Goal: Check status: Check status

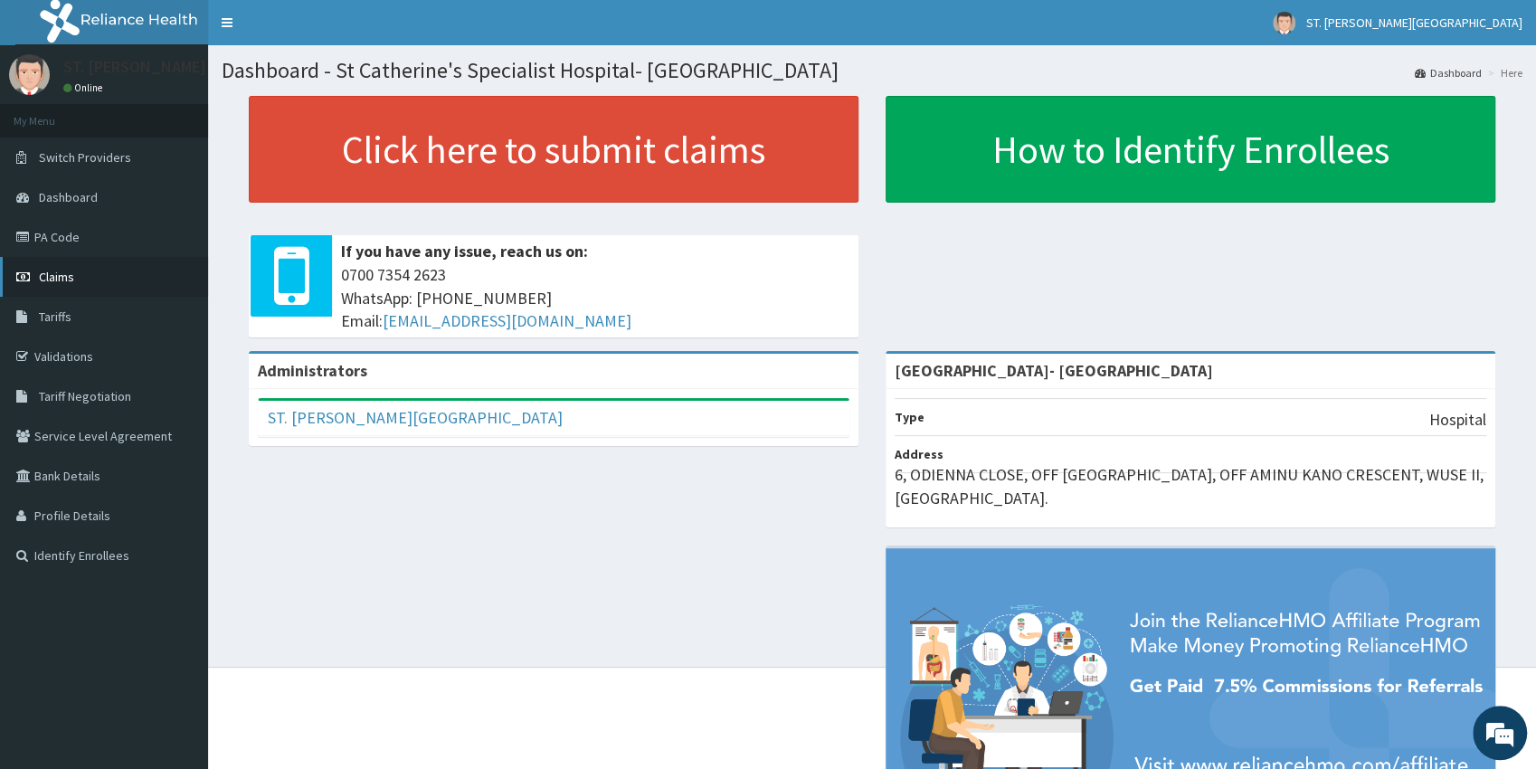
click at [72, 280] on span "Claims" at bounding box center [56, 277] width 35 height 16
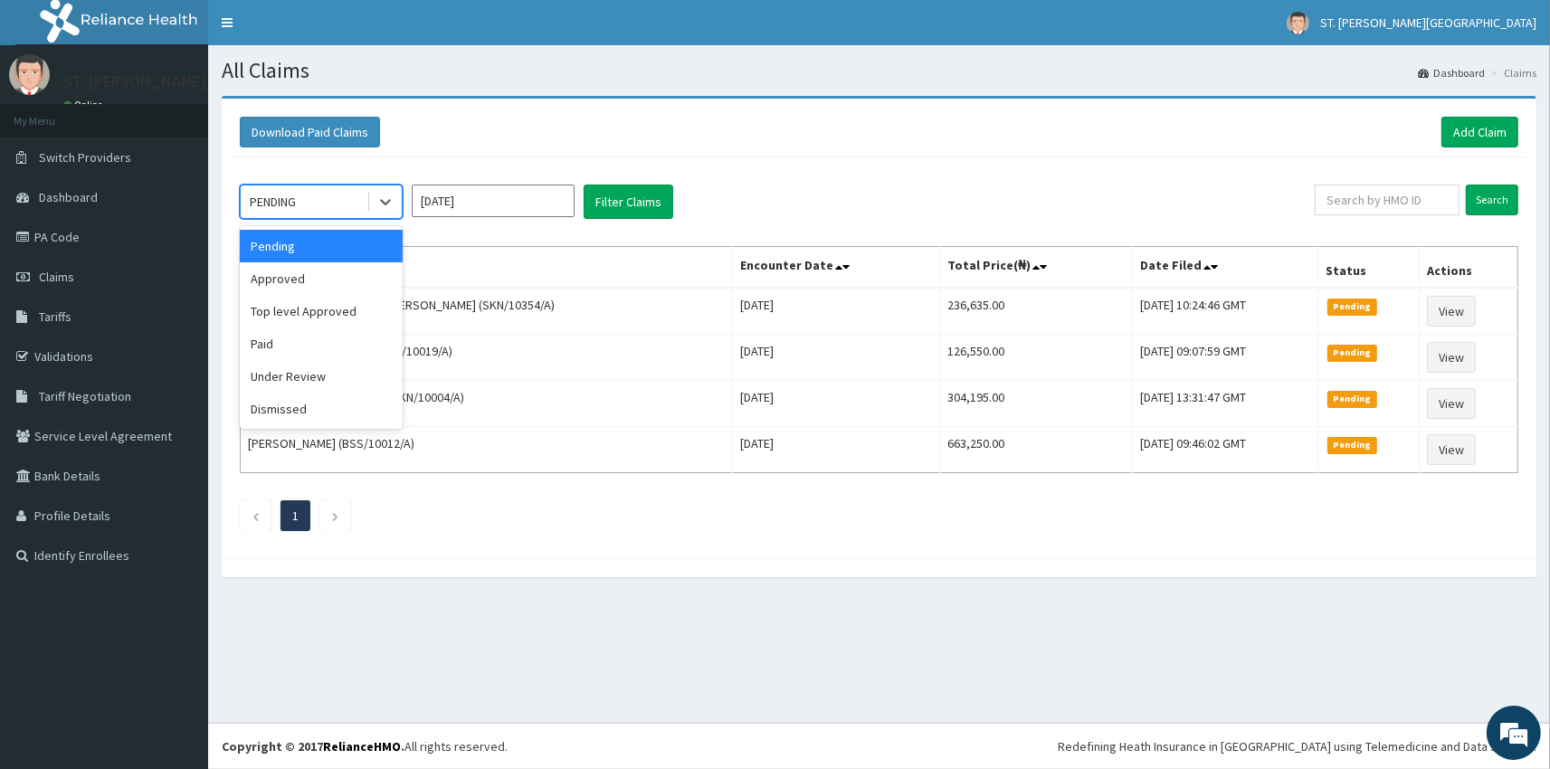
click at [308, 210] on div "PENDING" at bounding box center [304, 201] width 126 height 29
click at [264, 344] on div "Paid" at bounding box center [321, 343] width 163 height 33
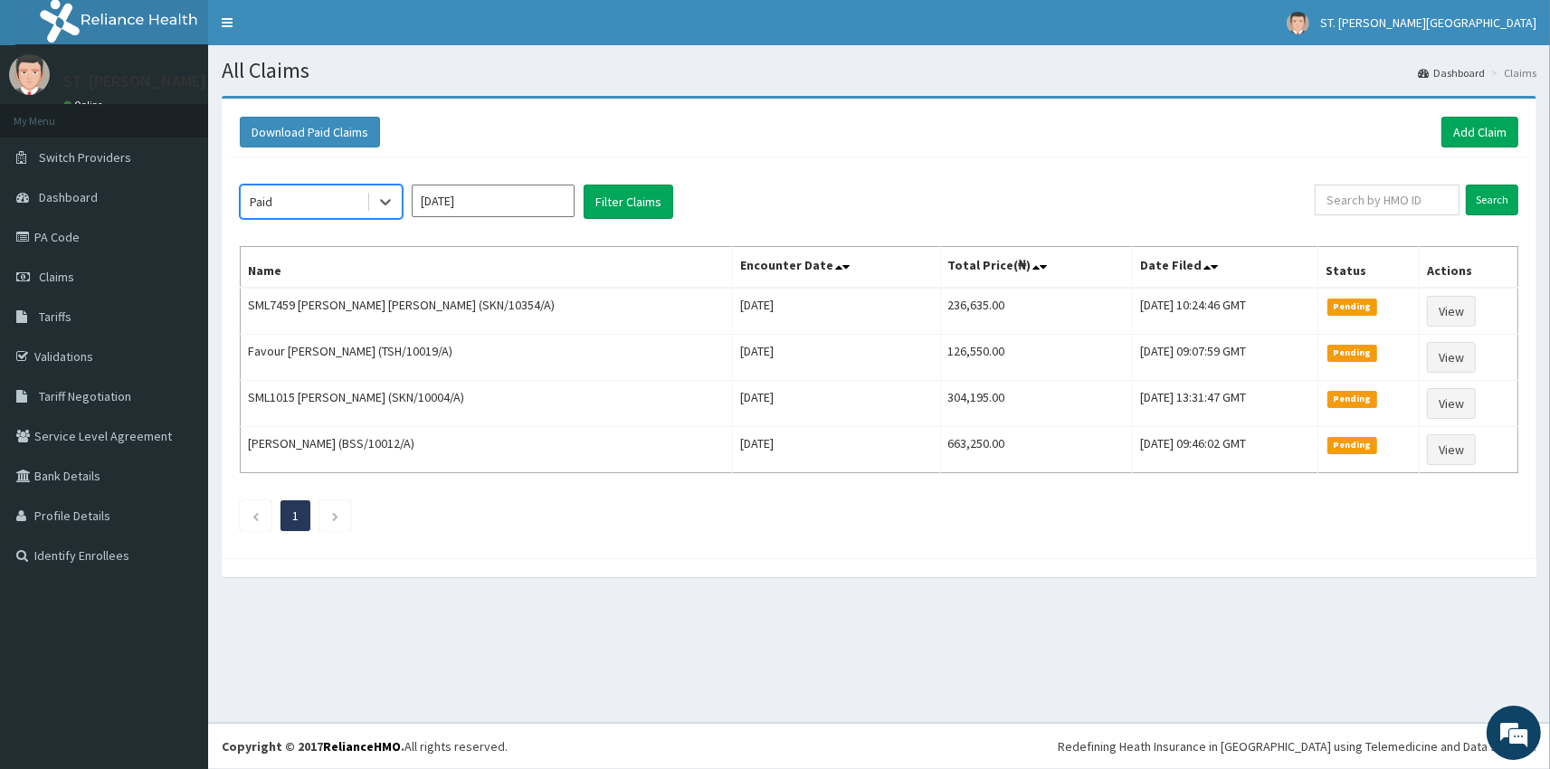
click at [477, 204] on input "Oct 2025" at bounding box center [493, 201] width 163 height 33
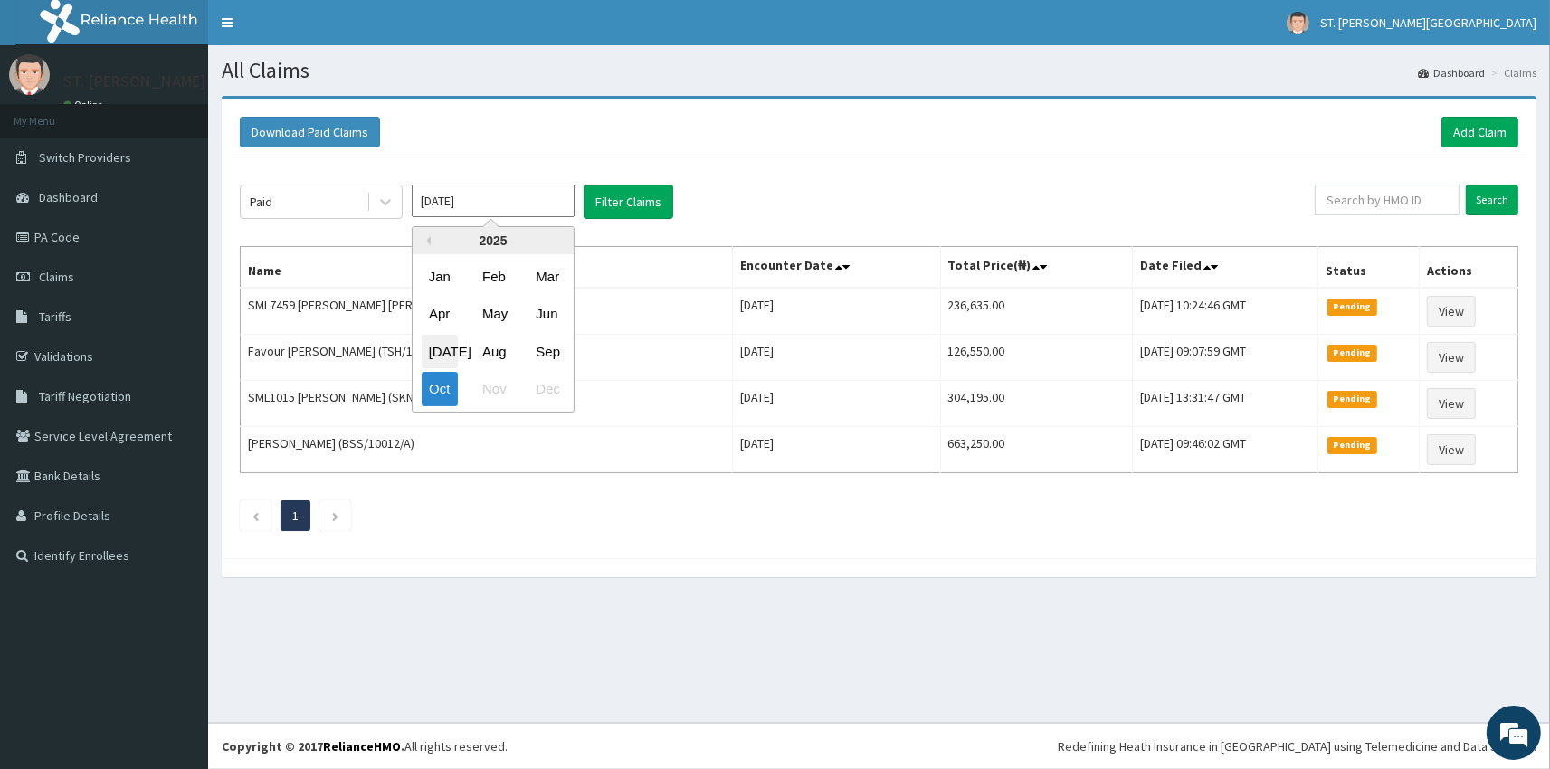
click at [430, 356] on div "Jul" at bounding box center [440, 351] width 36 height 33
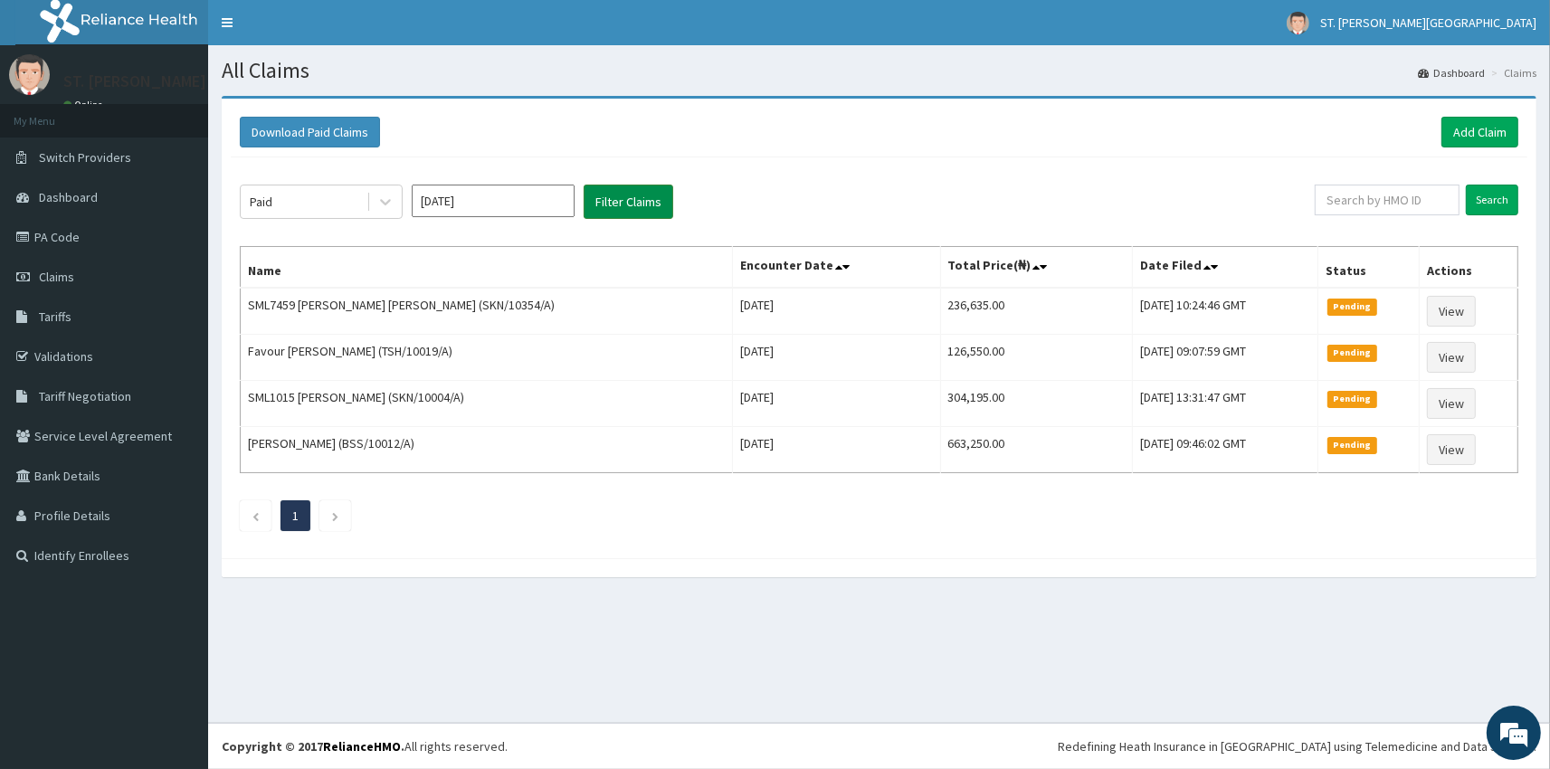
click at [612, 206] on button "Filter Claims" at bounding box center [628, 202] width 90 height 34
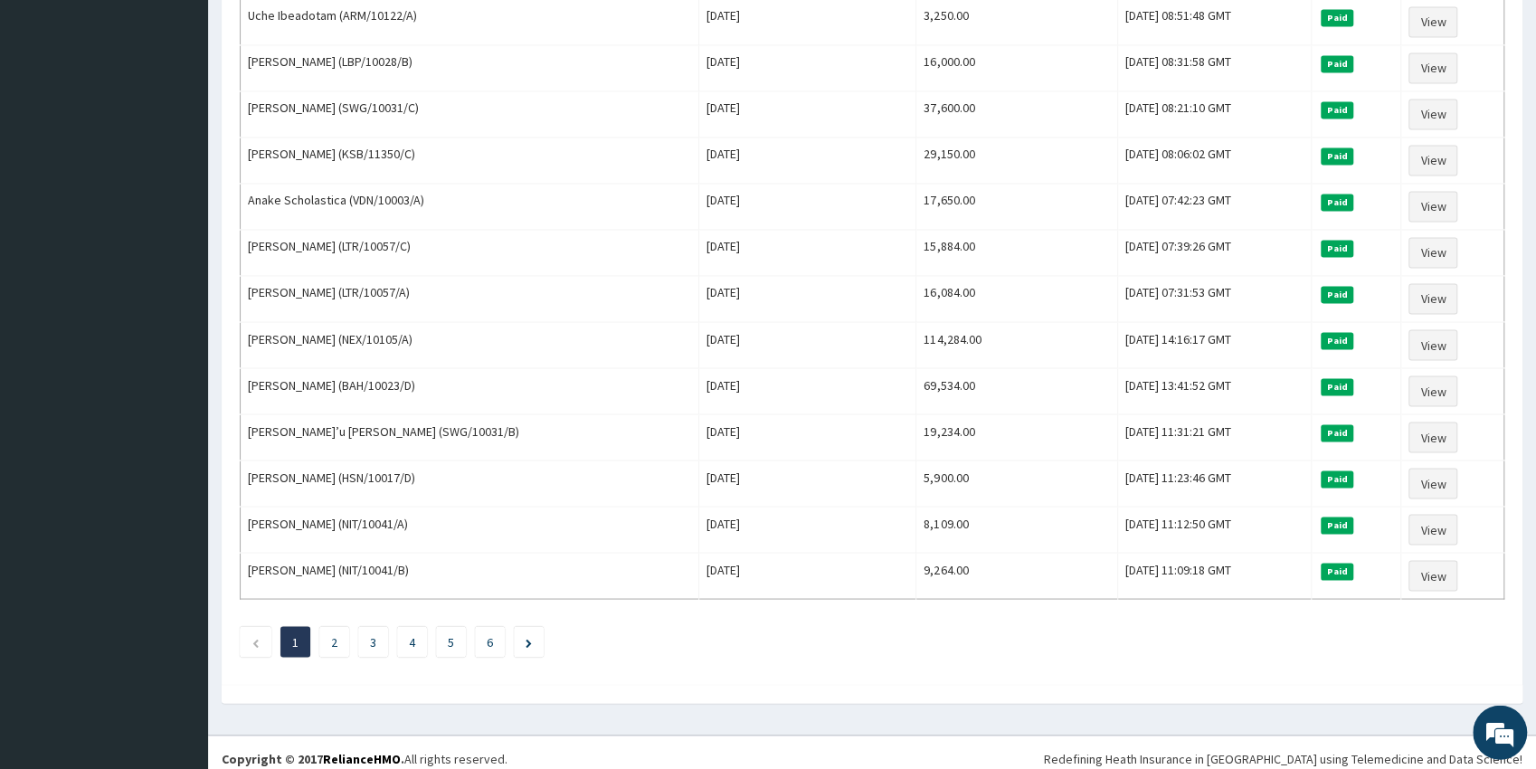
scroll to position [1996, 0]
click at [333, 633] on link "2" at bounding box center [334, 641] width 6 height 16
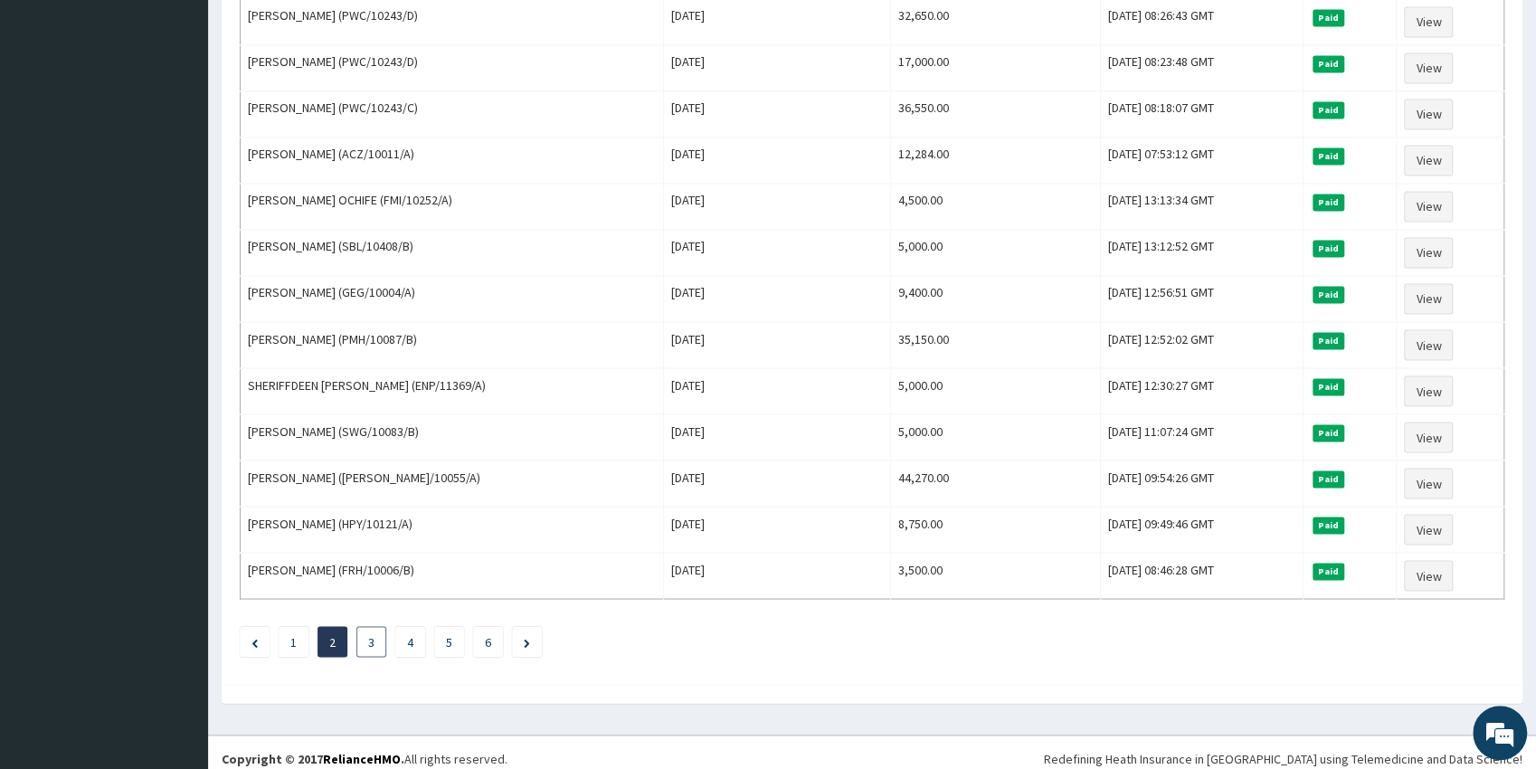
click at [374, 636] on li "3" at bounding box center [371, 641] width 30 height 31
click at [371, 633] on link "3" at bounding box center [371, 641] width 6 height 16
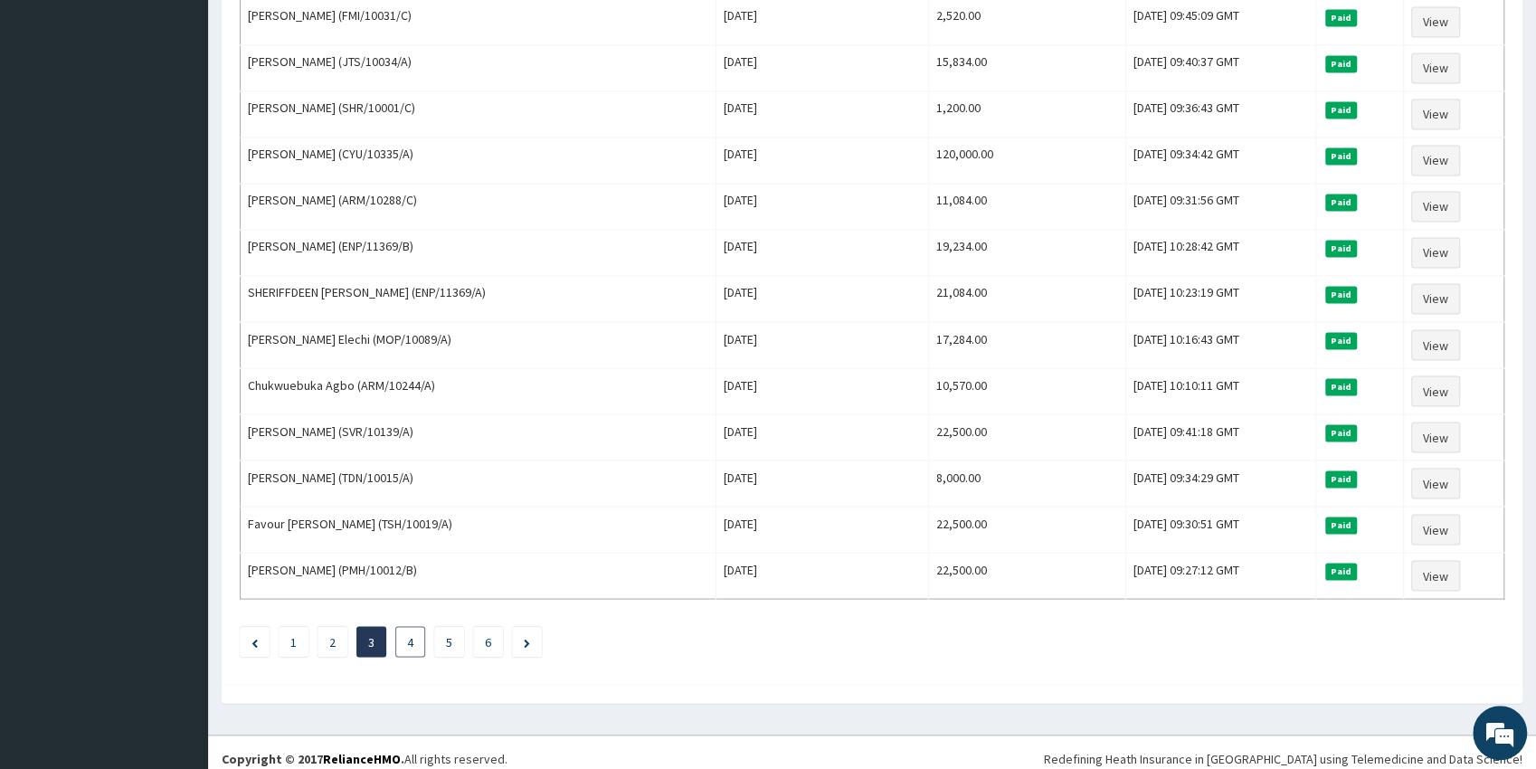
click at [411, 634] on link "4" at bounding box center [410, 641] width 6 height 16
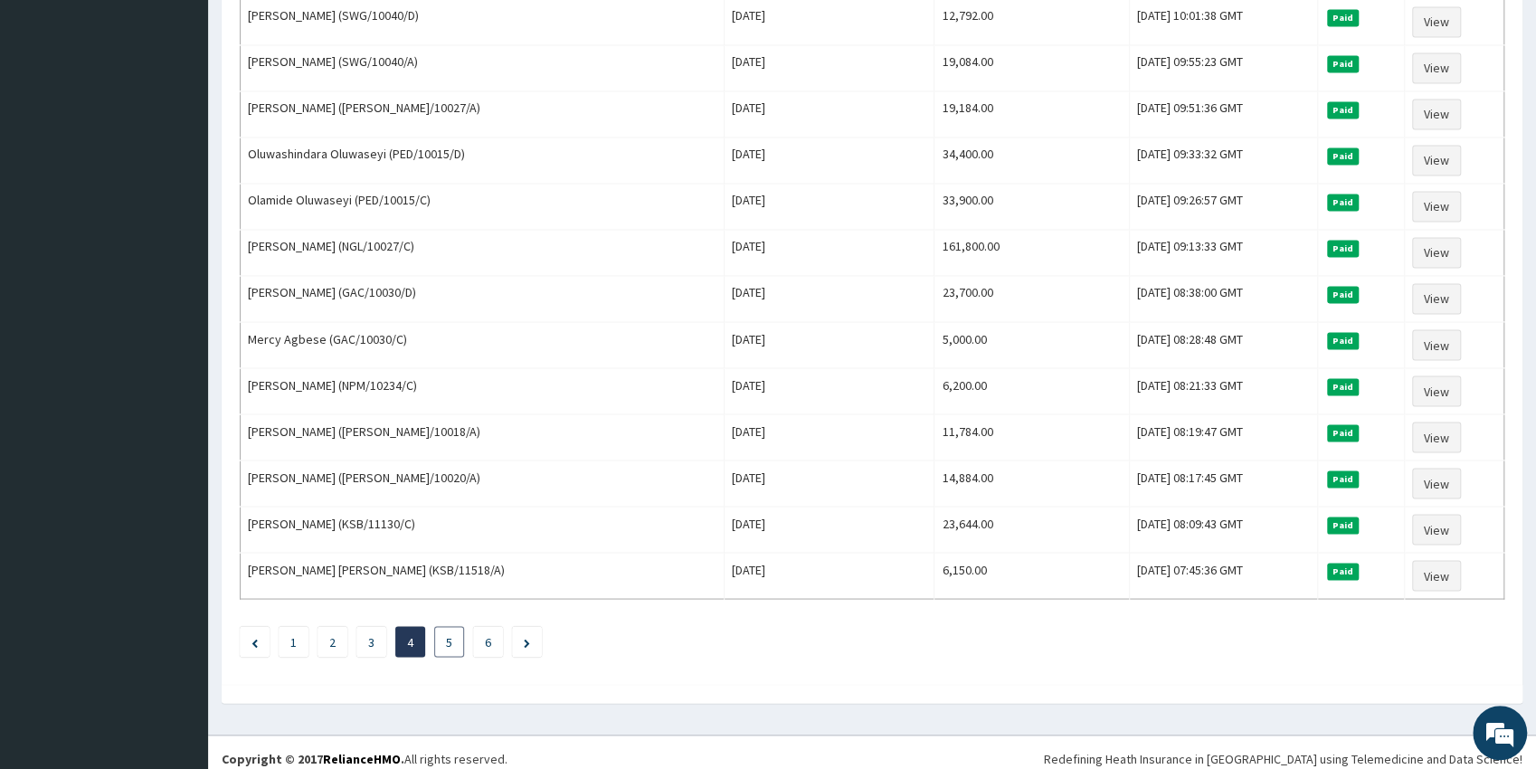
click at [450, 633] on link "5" at bounding box center [449, 641] width 6 height 16
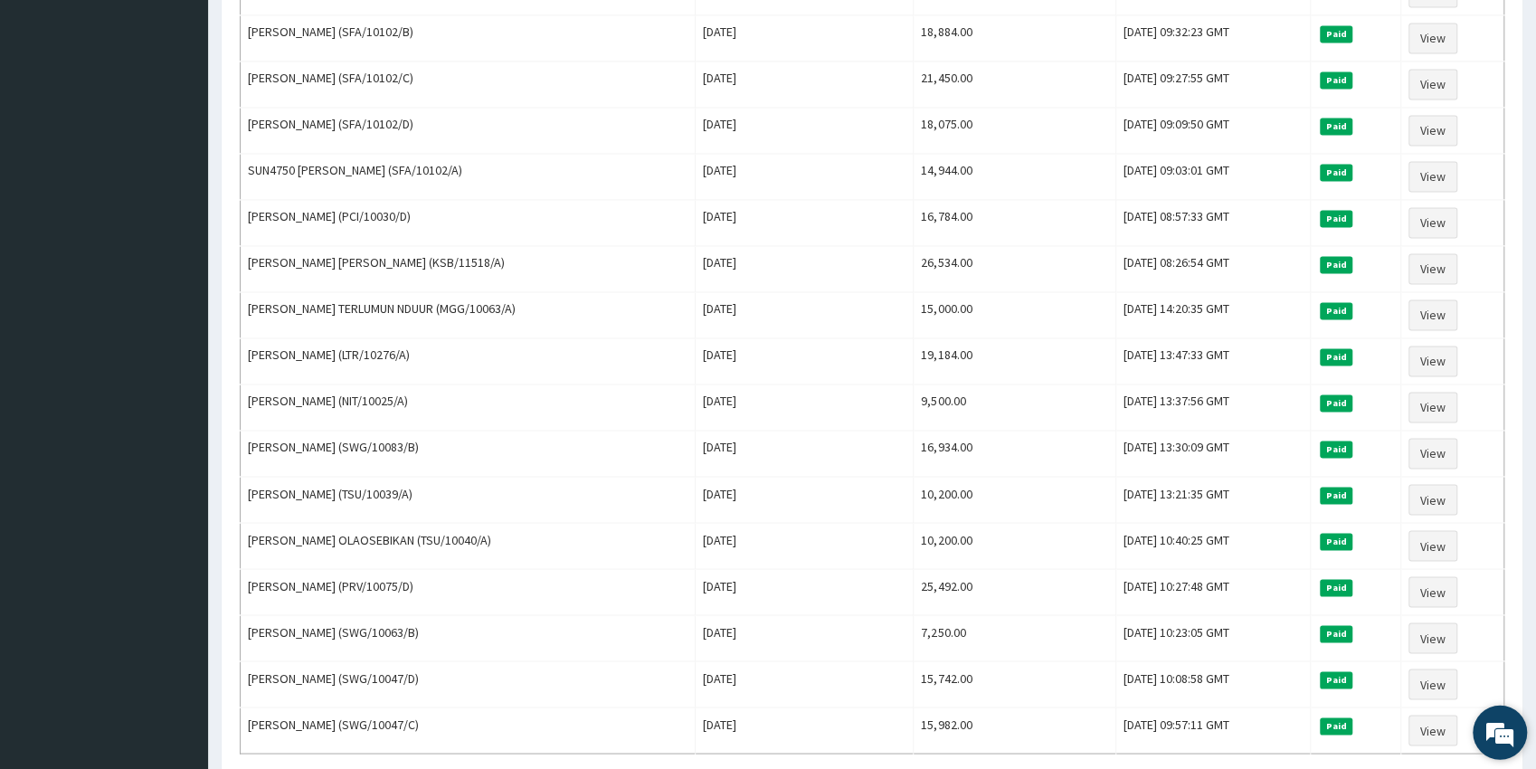
scroll to position [1857, 0]
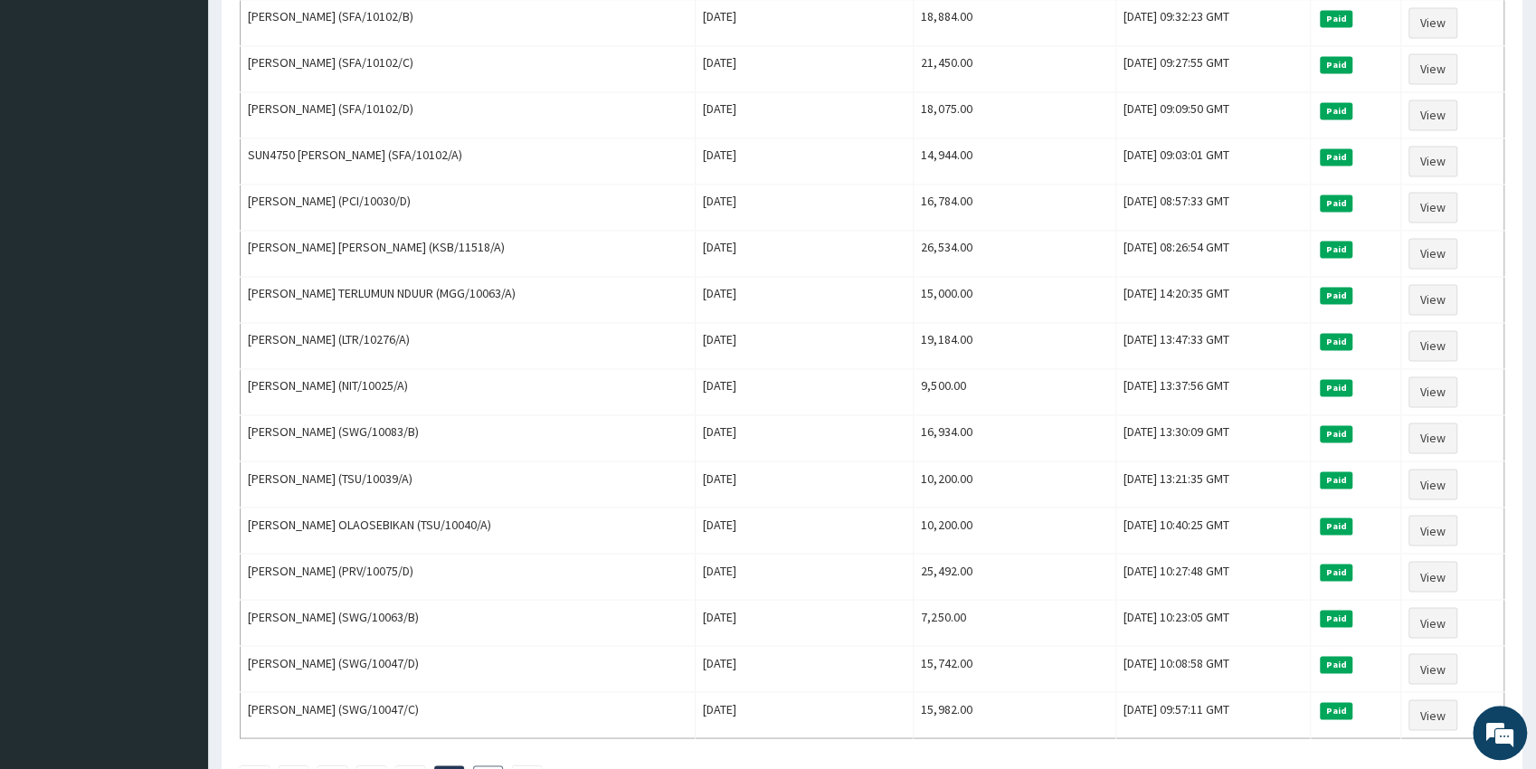
click at [484, 765] on li "6" at bounding box center [488, 780] width 30 height 31
click at [489, 768] on link "6" at bounding box center [488, 781] width 6 height 16
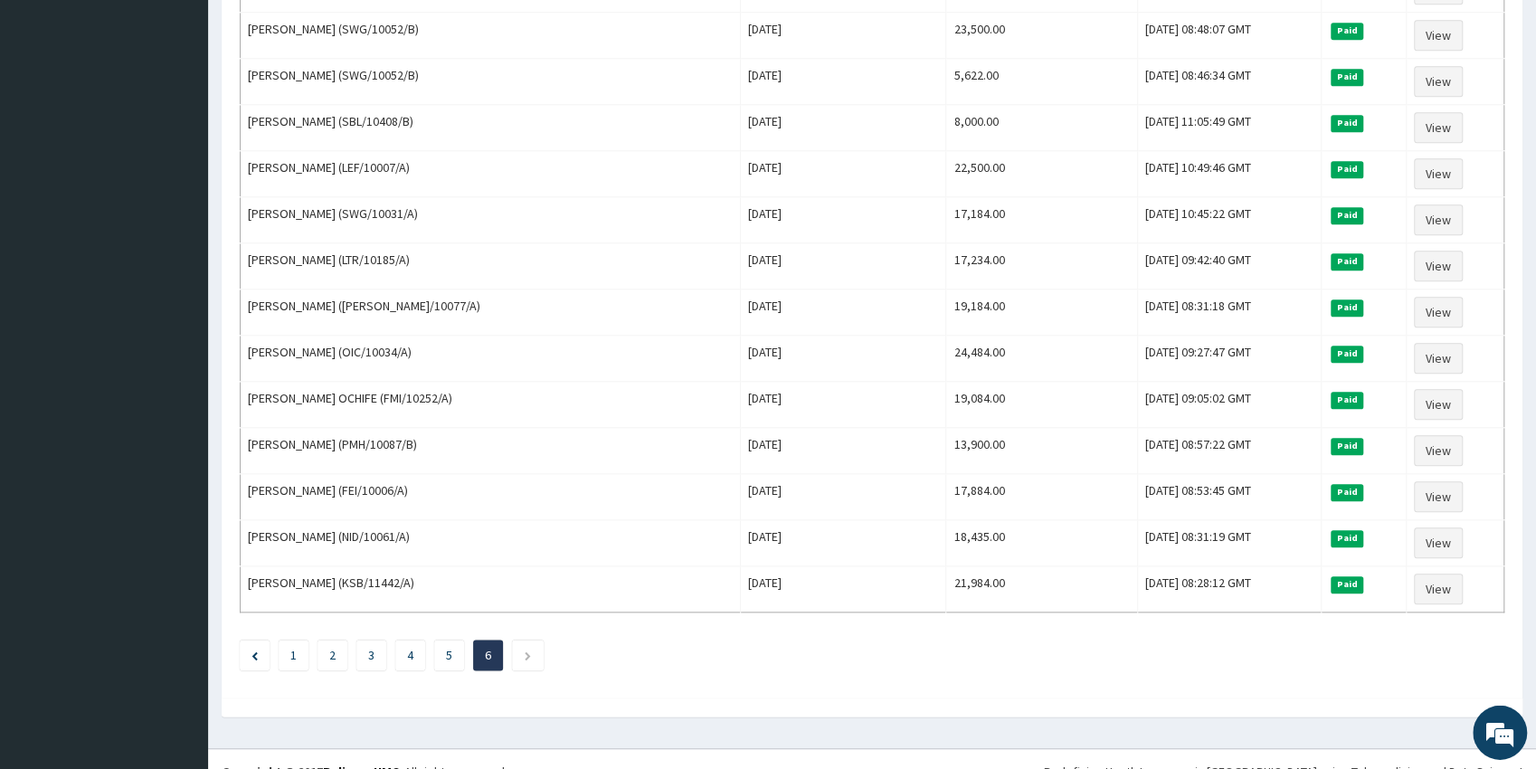
scroll to position [1124, 0]
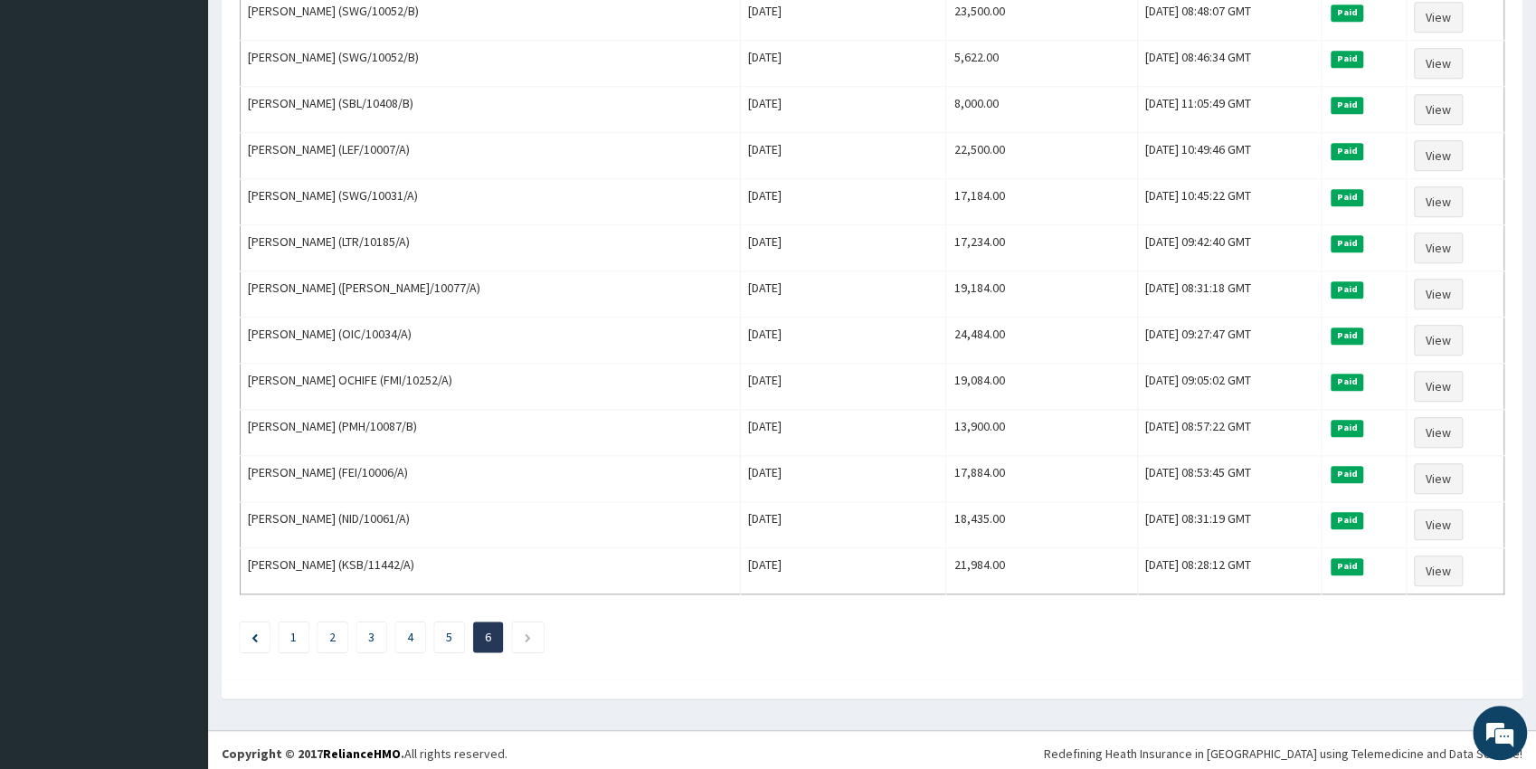
drag, startPoint x: 1539, startPoint y: 762, endPoint x: 1235, endPoint y: 692, distance: 311.8
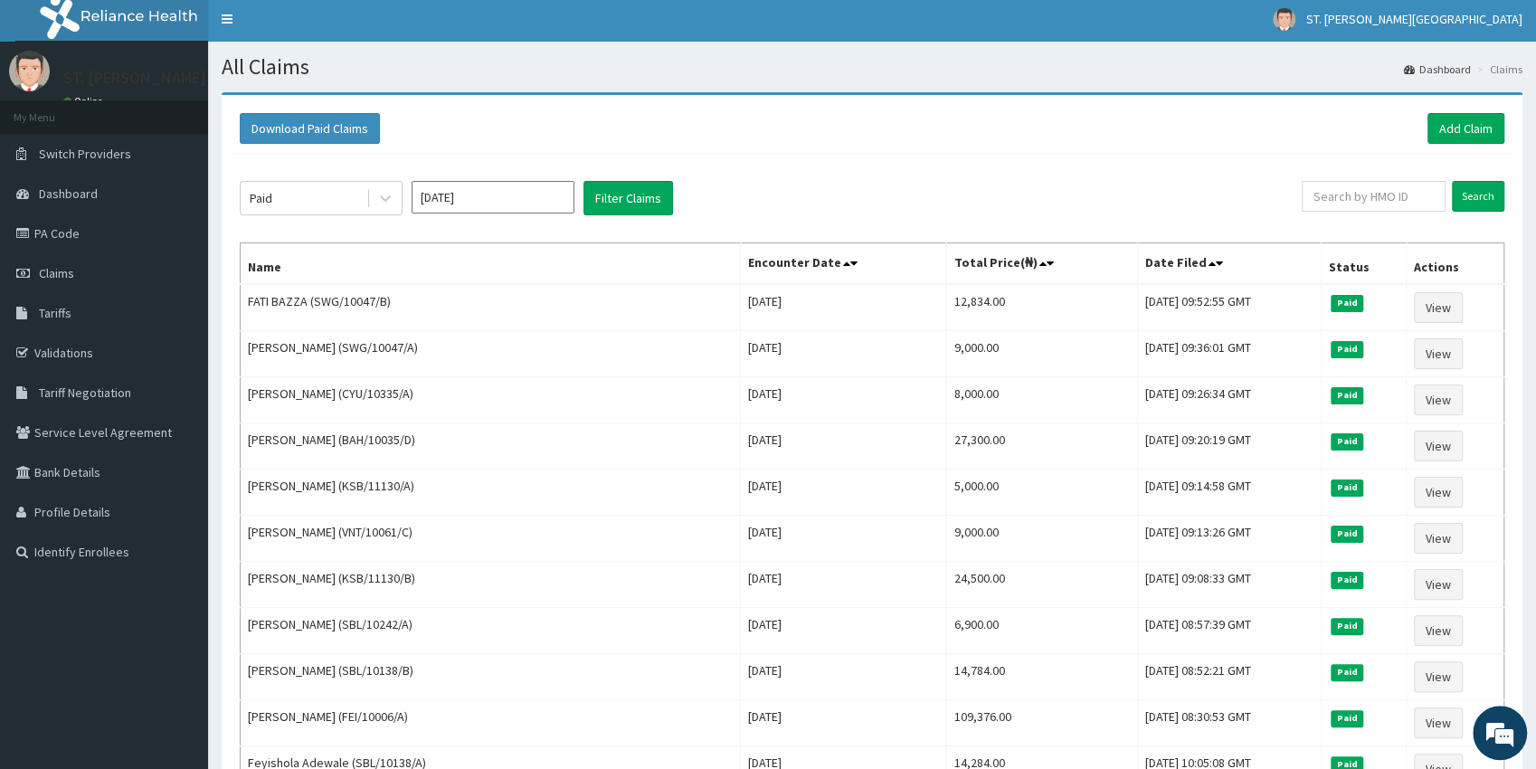
scroll to position [0, 0]
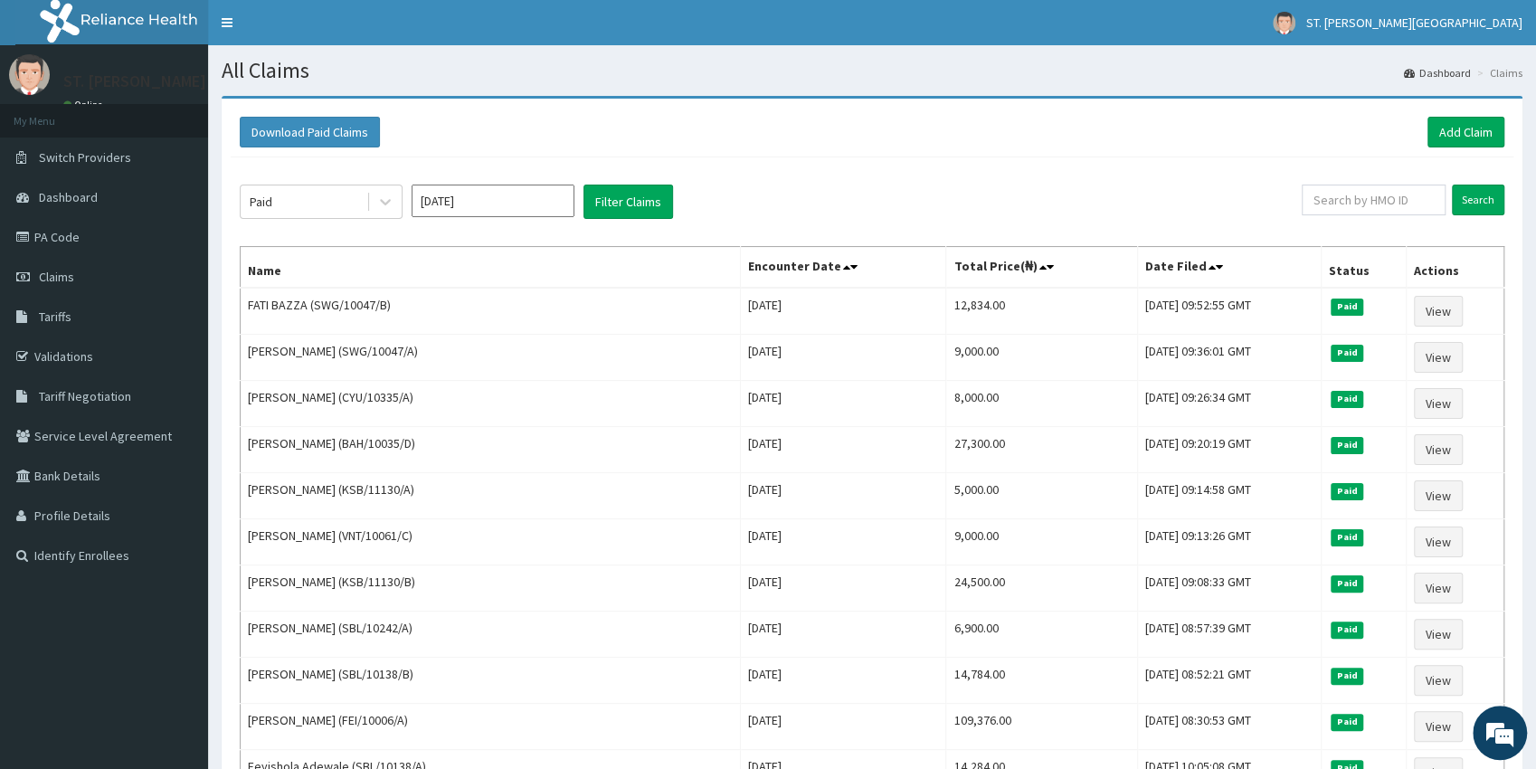
click at [525, 191] on input "Jul 2025" at bounding box center [493, 201] width 163 height 33
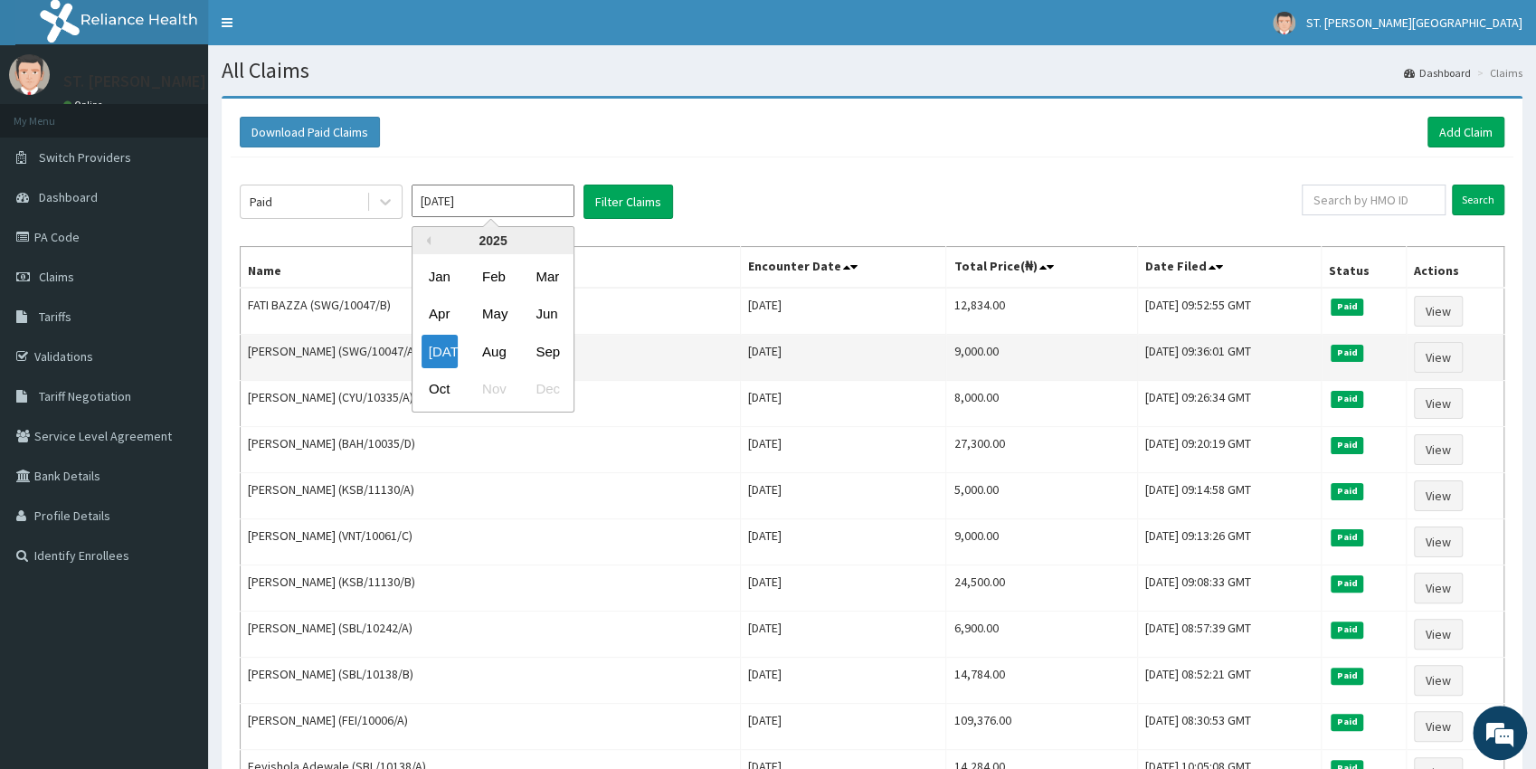
click at [493, 355] on div "Aug" at bounding box center [493, 351] width 36 height 33
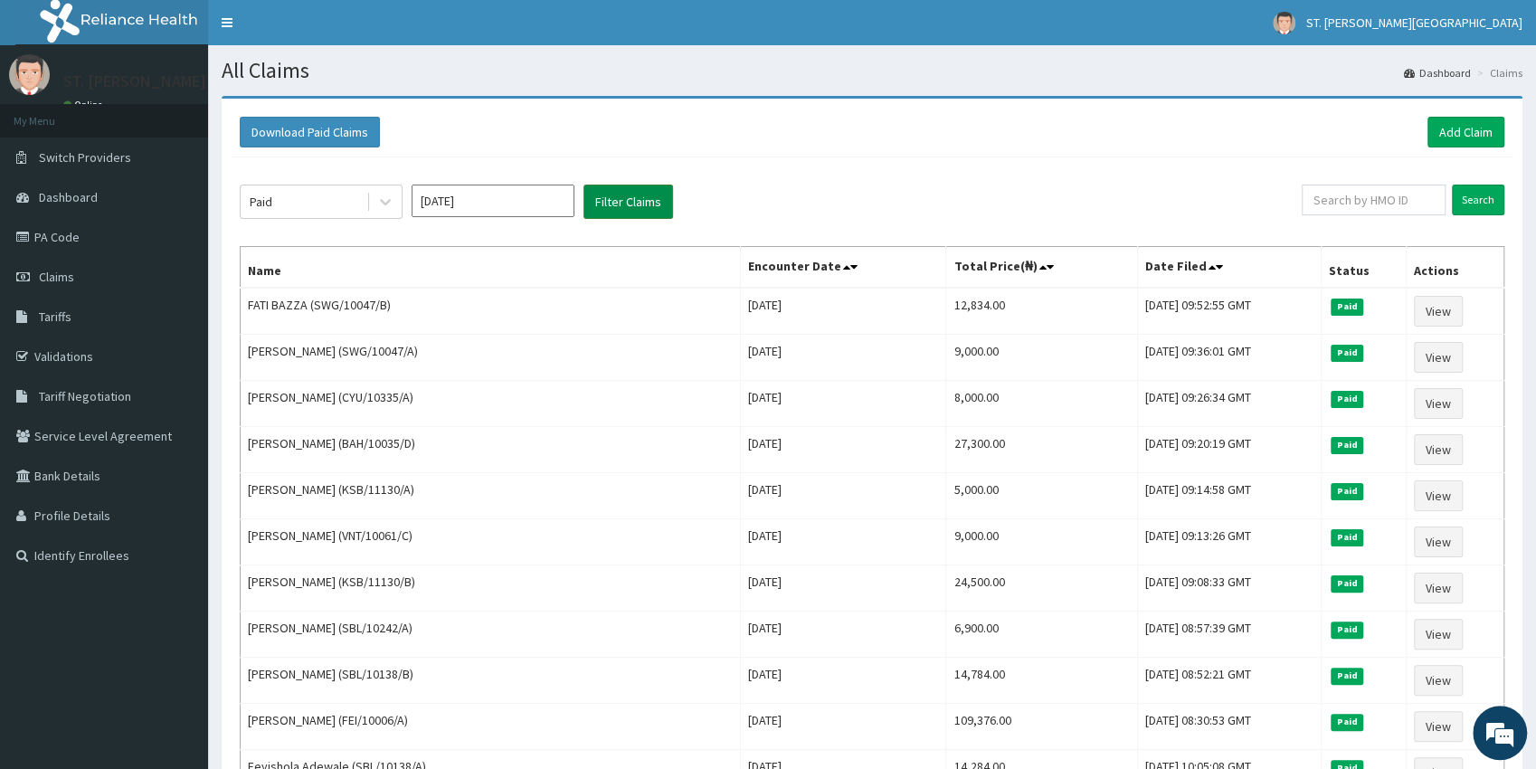
click at [617, 187] on button "Filter Claims" at bounding box center [628, 202] width 90 height 34
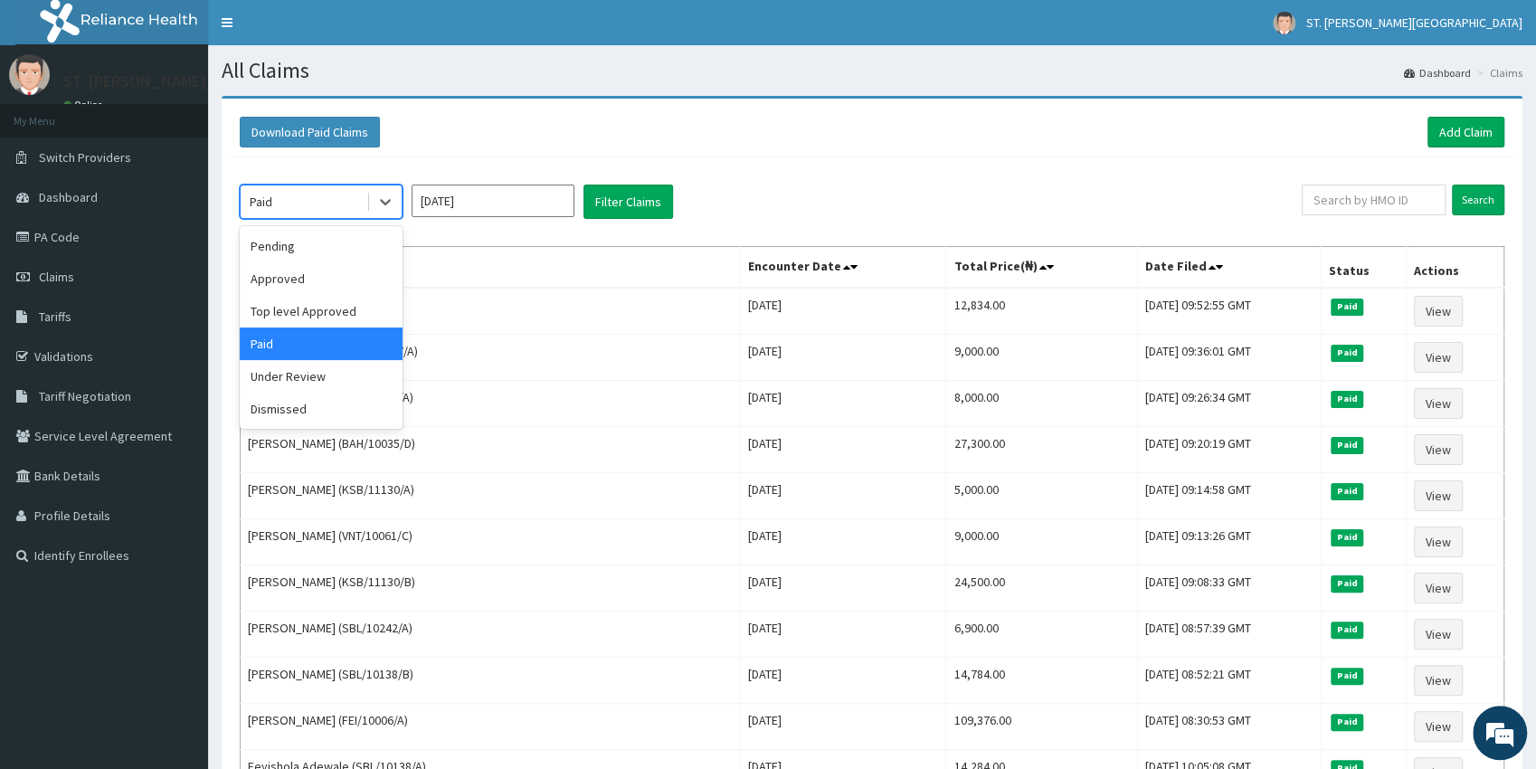
click at [344, 199] on div "Paid" at bounding box center [304, 201] width 126 height 29
click at [305, 379] on div "Under Review" at bounding box center [321, 376] width 163 height 33
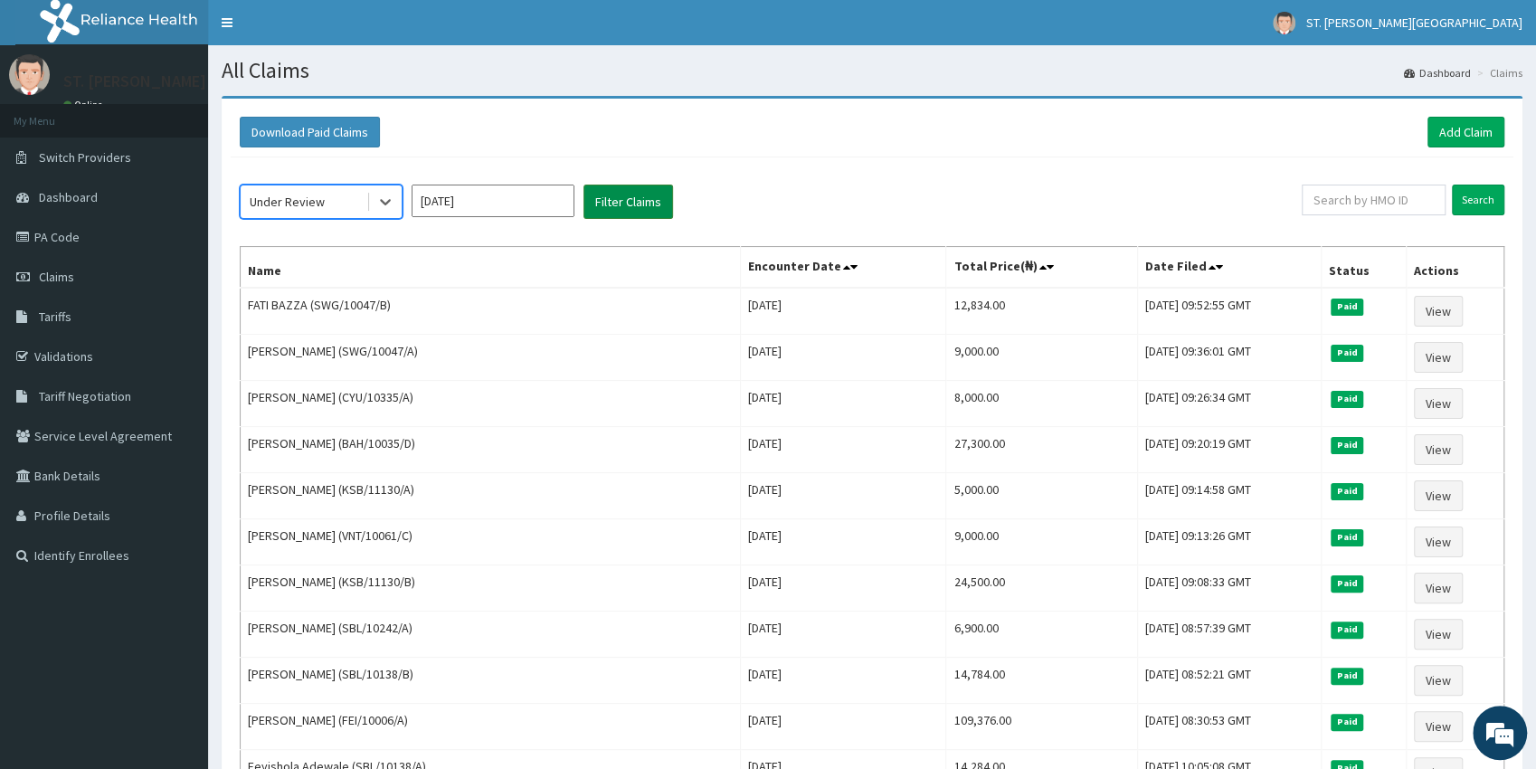
click at [621, 206] on button "Filter Claims" at bounding box center [628, 202] width 90 height 34
click at [615, 206] on button "Filter Claims" at bounding box center [628, 202] width 90 height 34
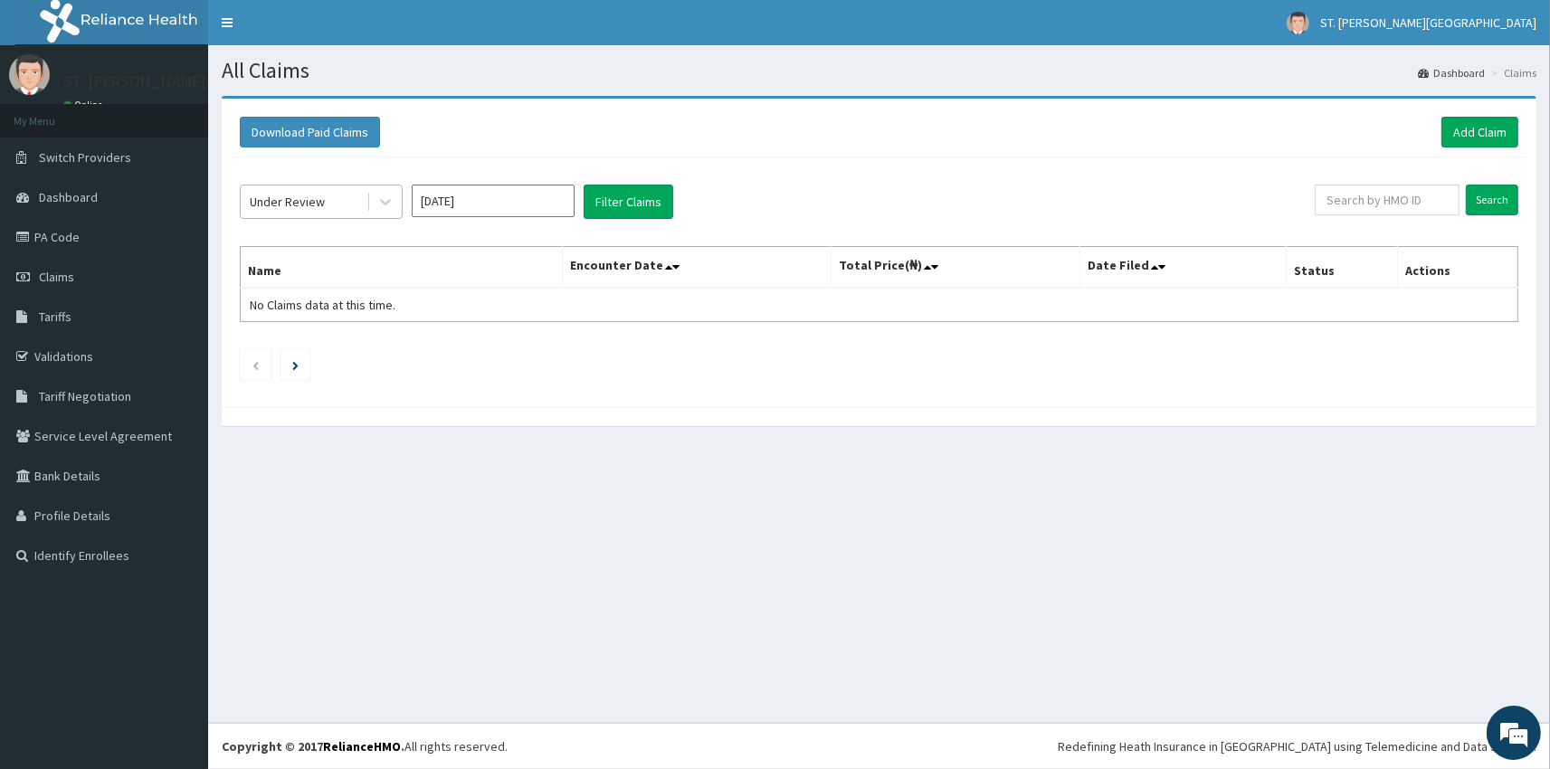
click at [308, 204] on div "Under Review" at bounding box center [287, 202] width 75 height 18
click at [441, 198] on input "Aug 2025" at bounding box center [493, 201] width 163 height 33
drag, startPoint x: 440, startPoint y: 354, endPoint x: 523, endPoint y: 310, distance: 93.9
click at [449, 356] on div "Jul" at bounding box center [440, 351] width 36 height 33
click at [618, 211] on button "Filter Claims" at bounding box center [628, 202] width 90 height 34
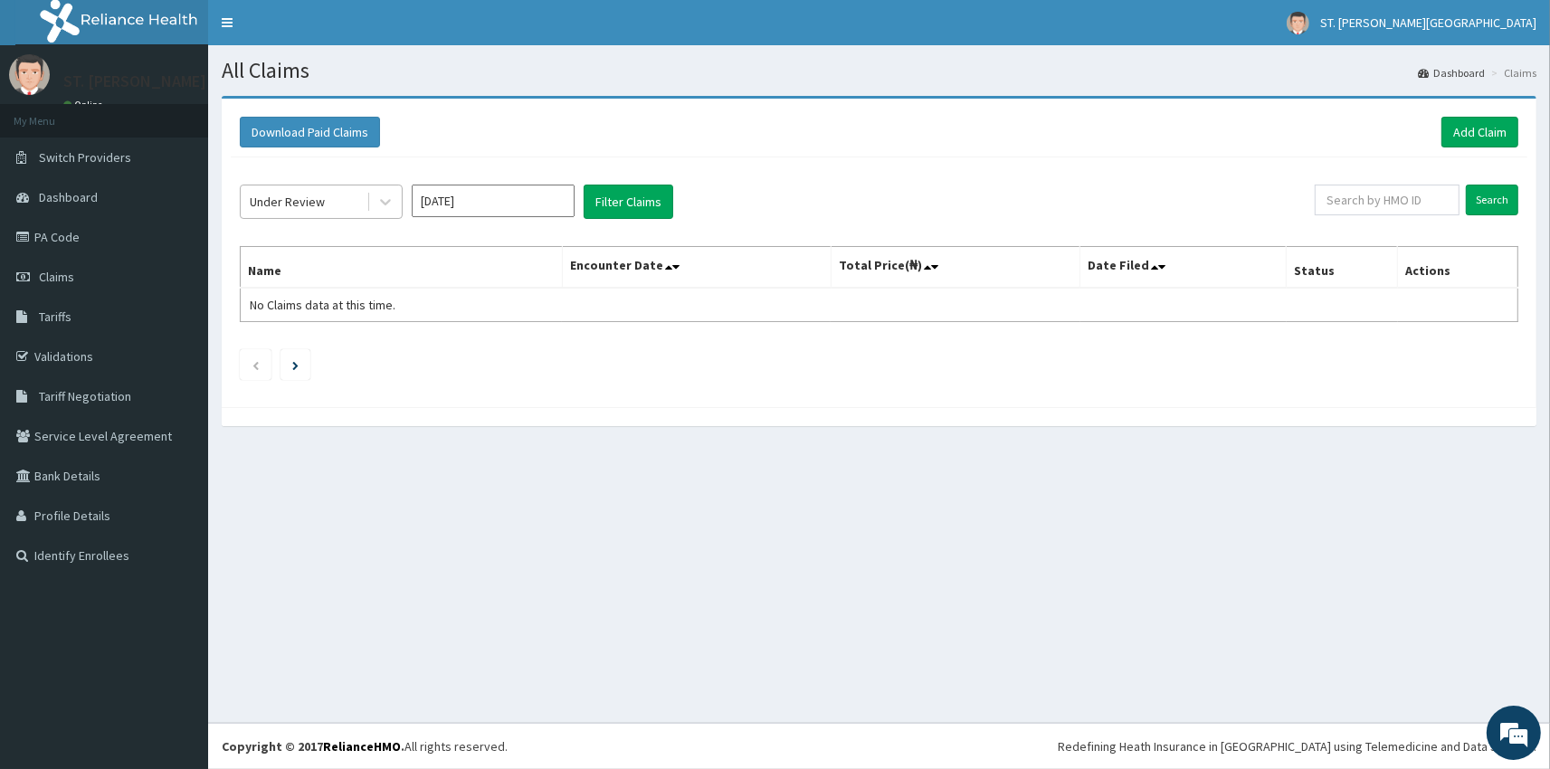
click at [343, 196] on div "Under Review" at bounding box center [304, 201] width 126 height 29
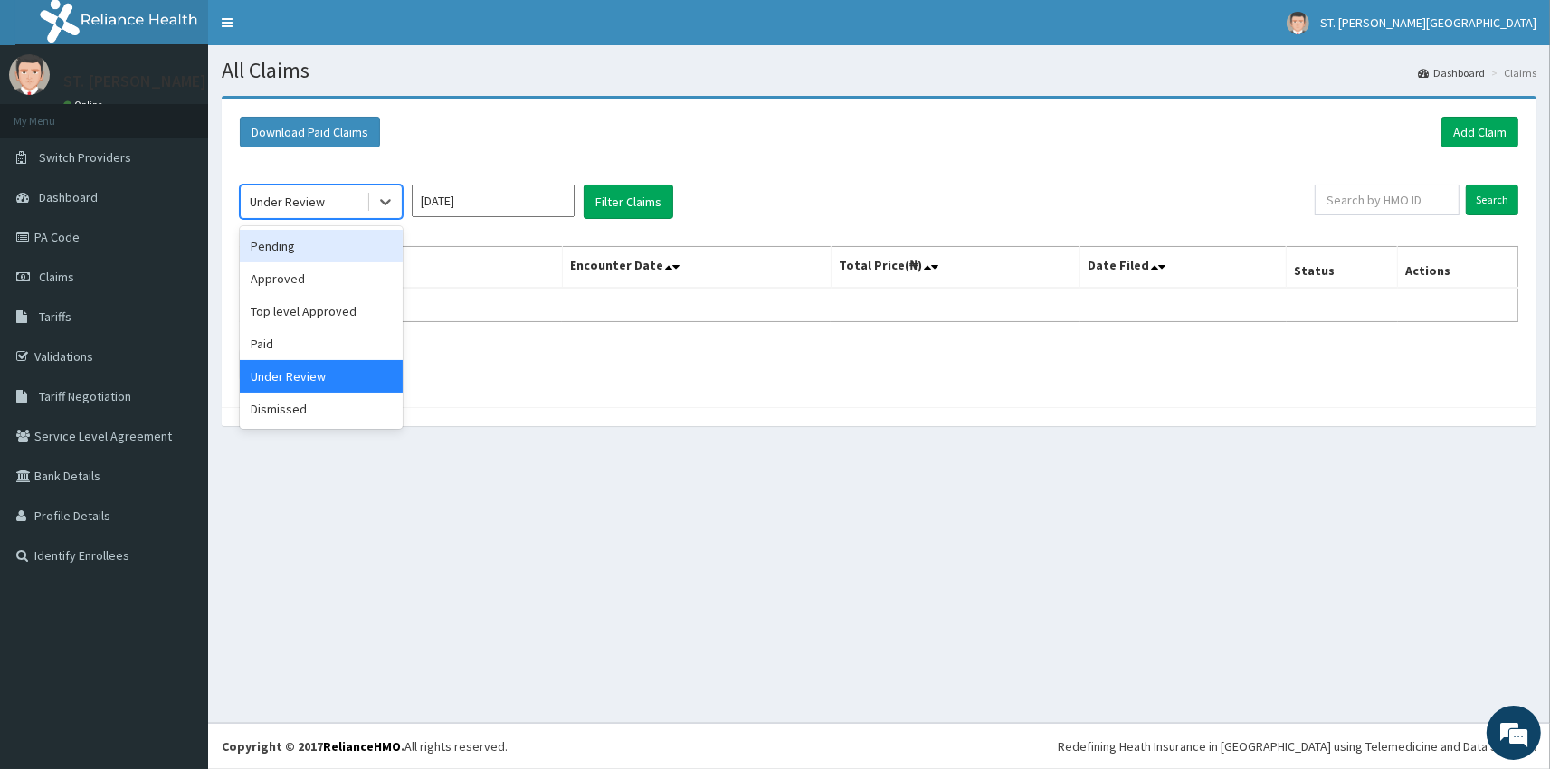
click at [300, 254] on div "Pending" at bounding box center [321, 246] width 163 height 33
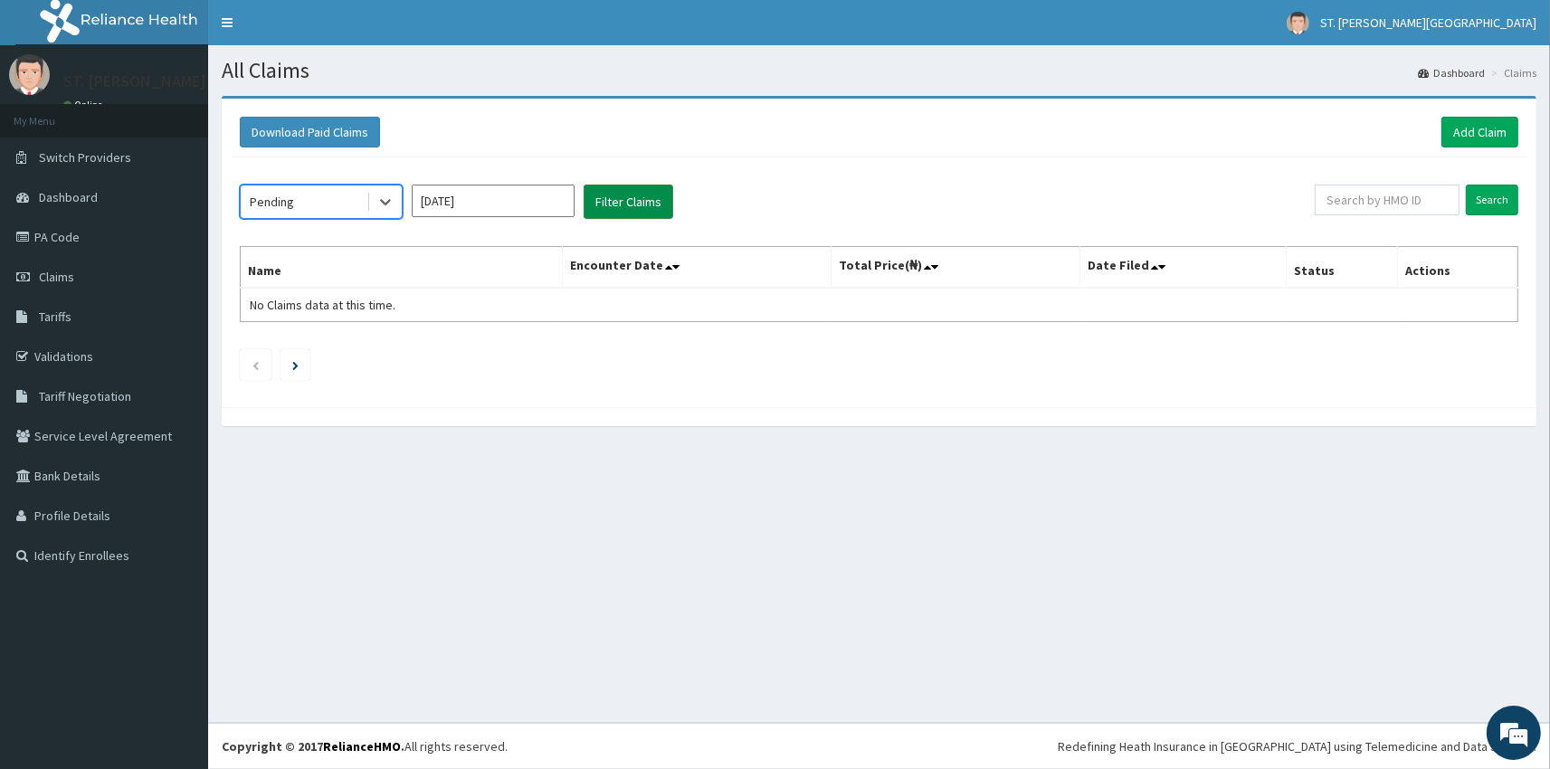
click at [611, 189] on button "Filter Claims" at bounding box center [628, 202] width 90 height 34
click at [349, 201] on div "Pending" at bounding box center [304, 201] width 126 height 29
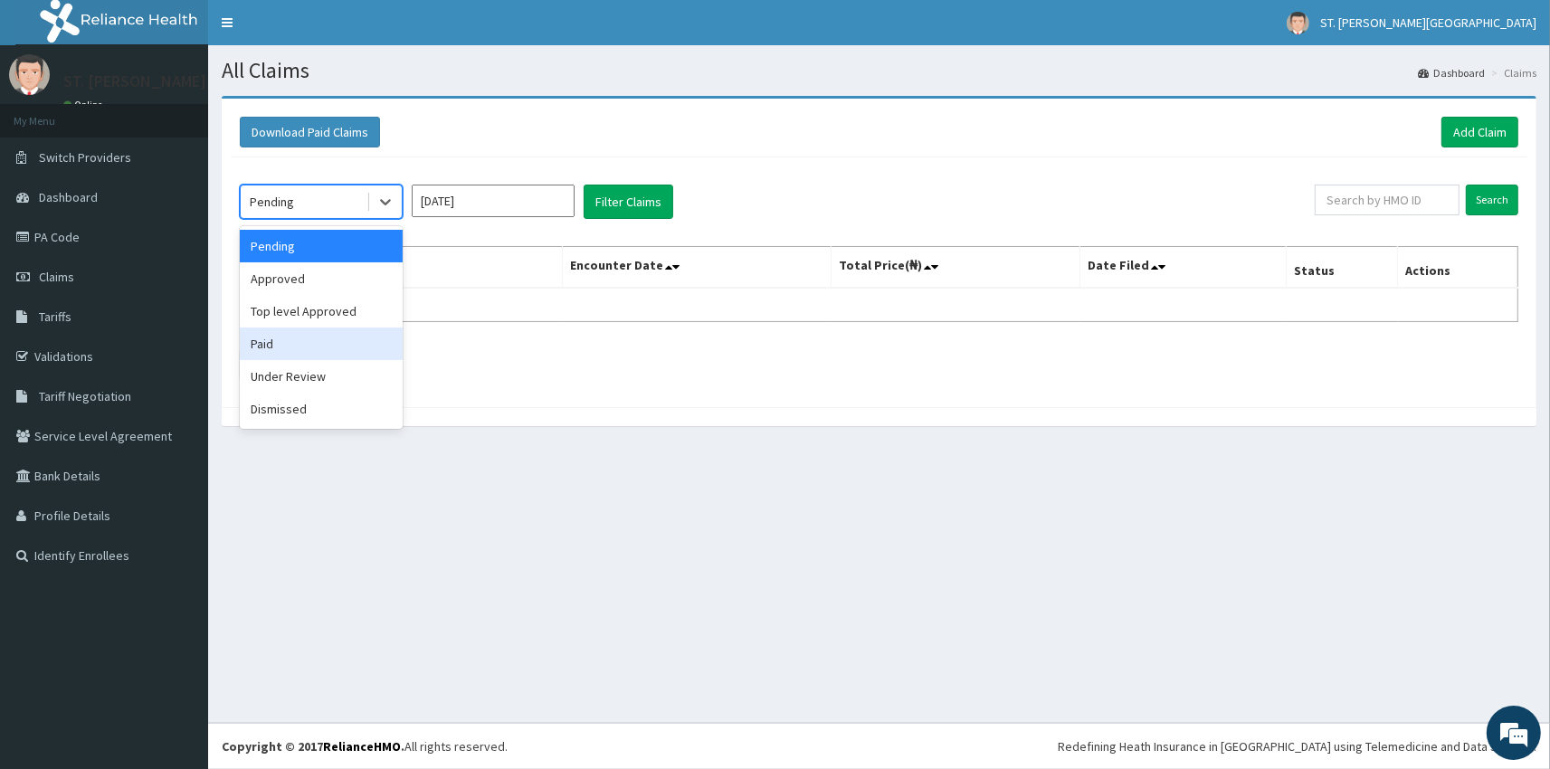
click at [280, 340] on div "Paid" at bounding box center [321, 343] width 163 height 33
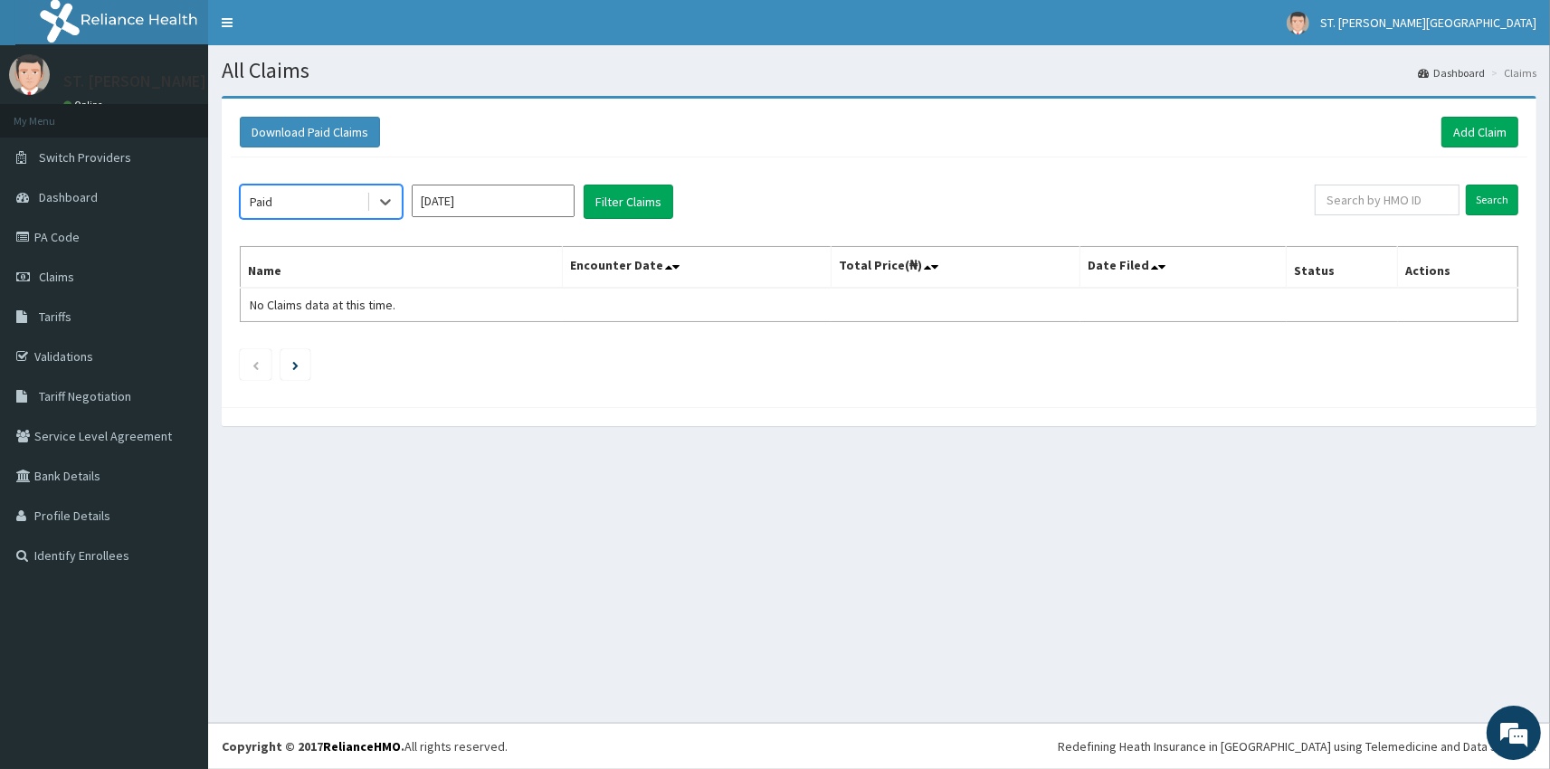
click at [467, 199] on input "Jul 2025" at bounding box center [493, 201] width 163 height 33
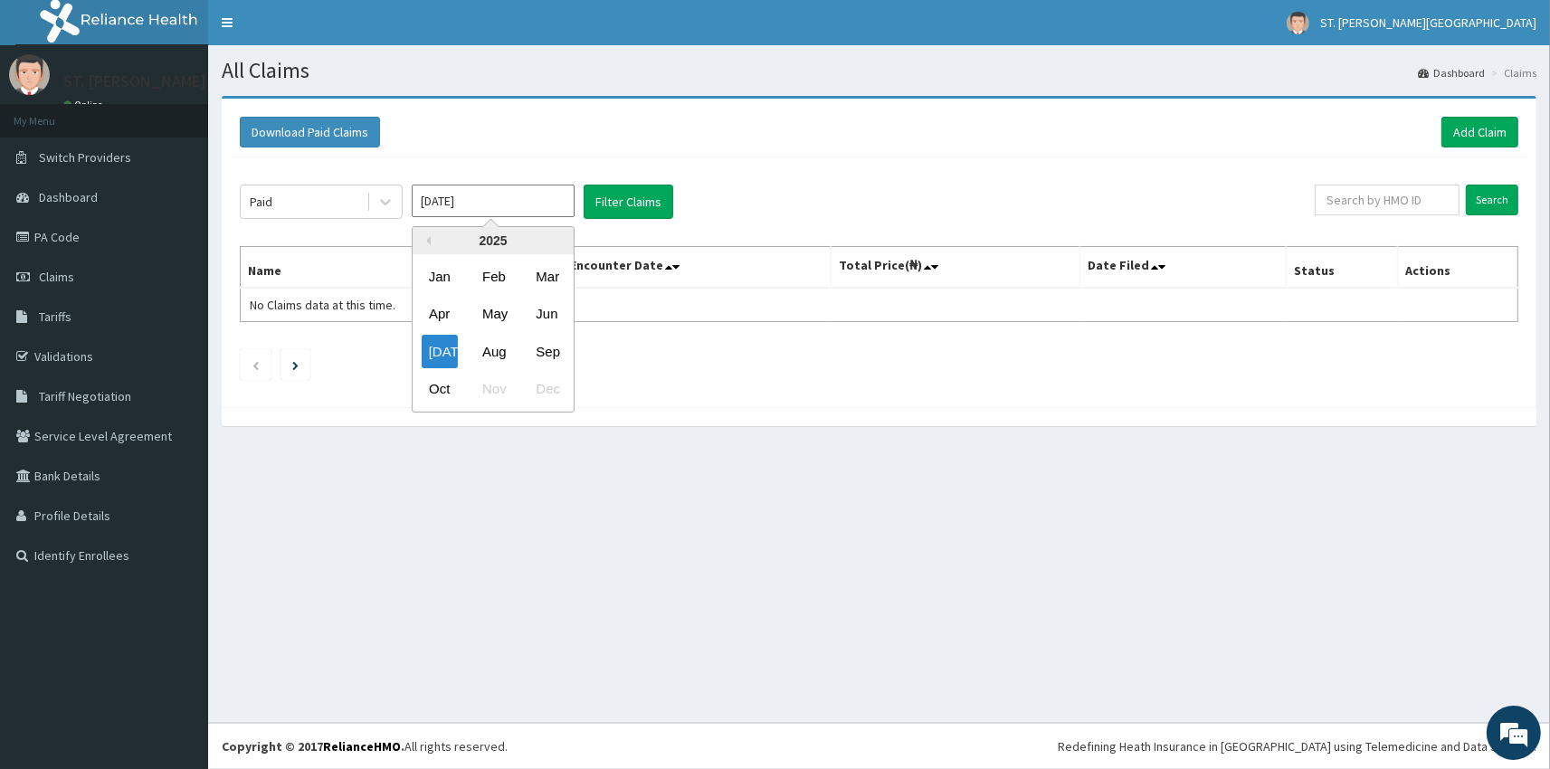
drag, startPoint x: 498, startPoint y: 346, endPoint x: 569, endPoint y: 279, distance: 97.3
click at [499, 346] on div "Aug" at bounding box center [493, 351] width 36 height 33
type input "Aug 2025"
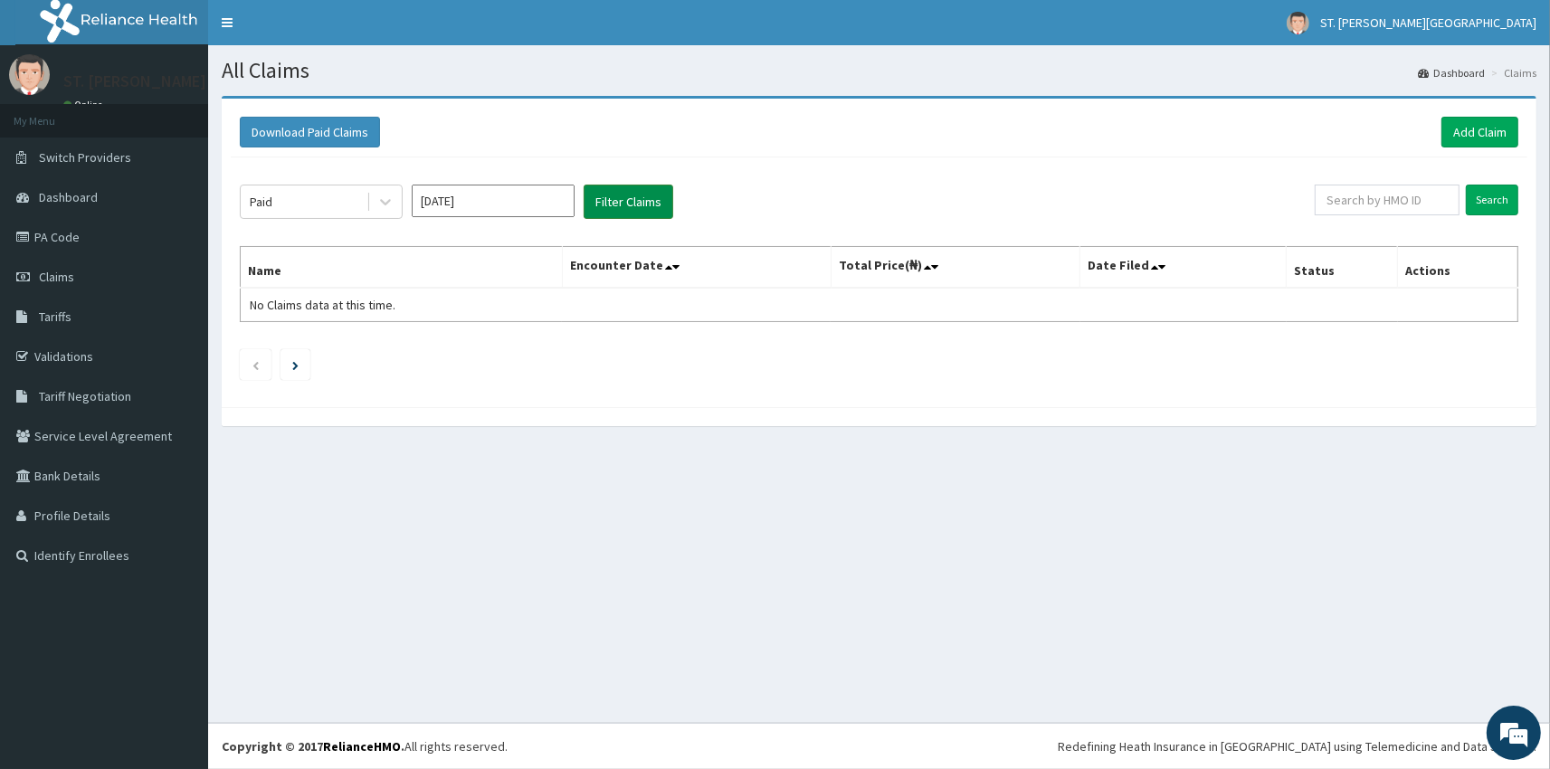
click at [619, 201] on button "Filter Claims" at bounding box center [628, 202] width 90 height 34
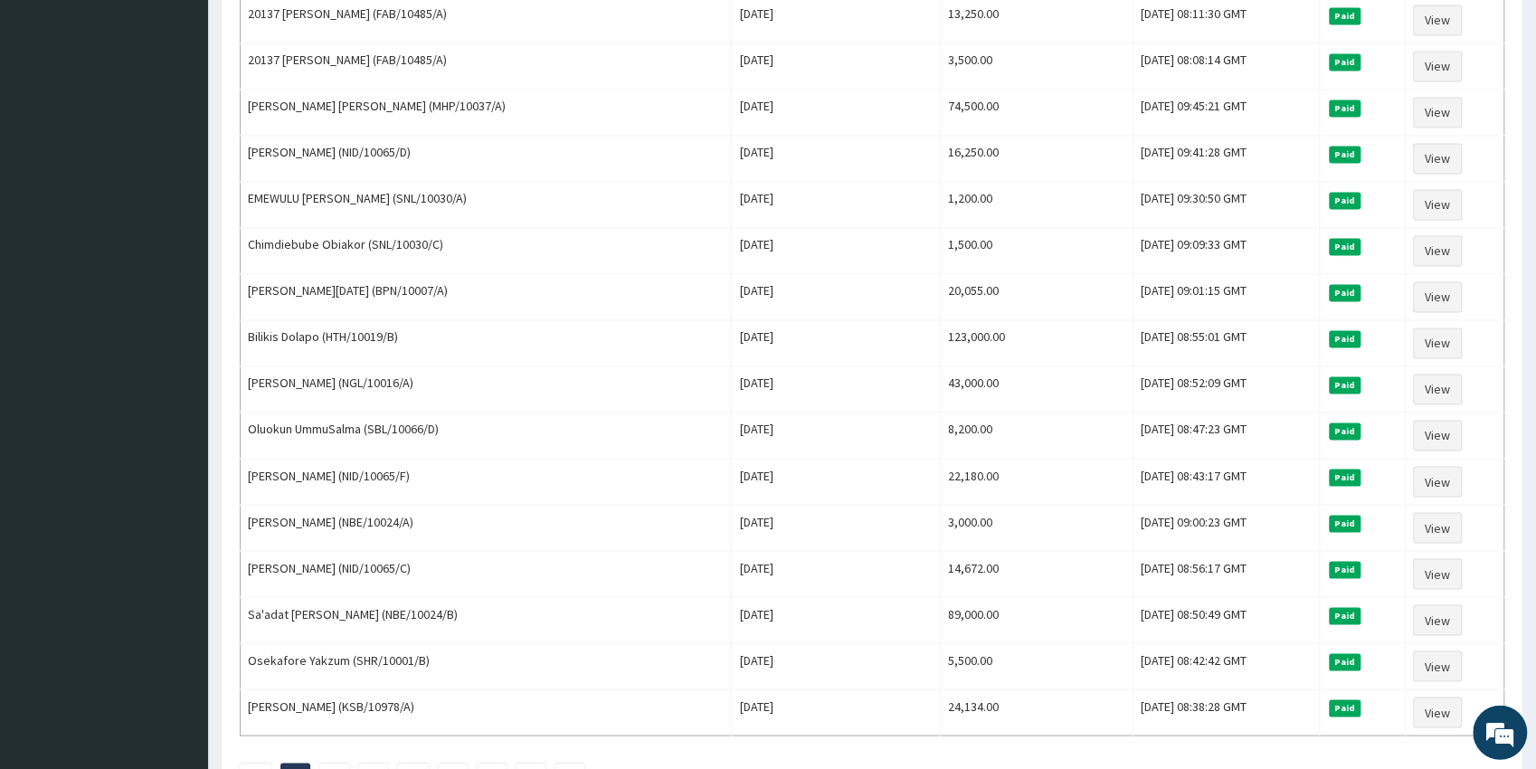
scroll to position [1891, 0]
